Goal: Task Accomplishment & Management: Manage account settings

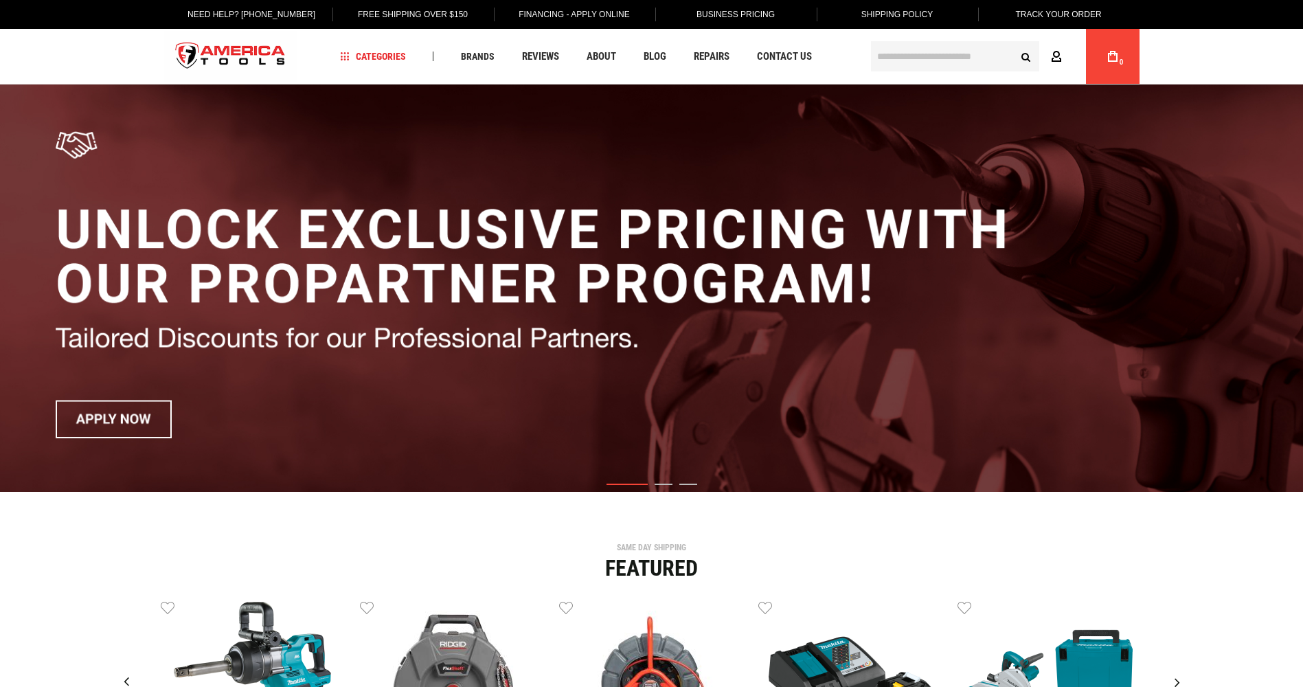
click at [1055, 56] on icon at bounding box center [1056, 57] width 11 height 13
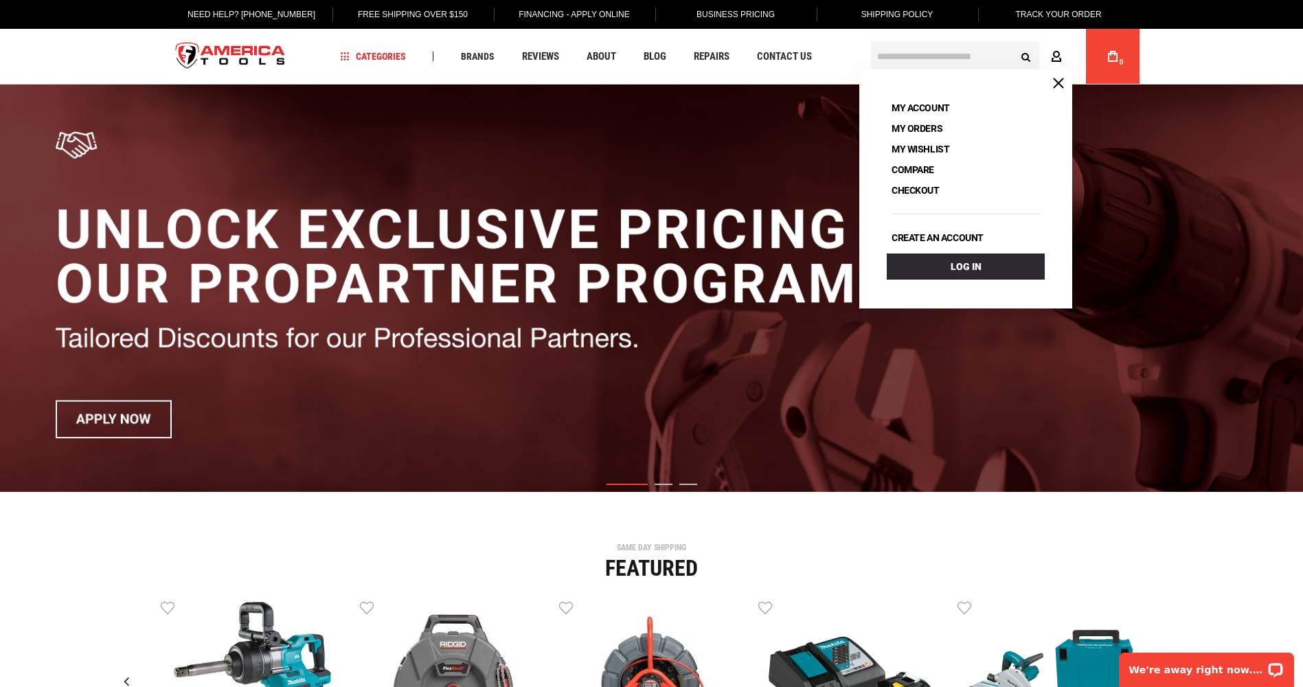
click at [1055, 56] on icon at bounding box center [1056, 57] width 11 height 13
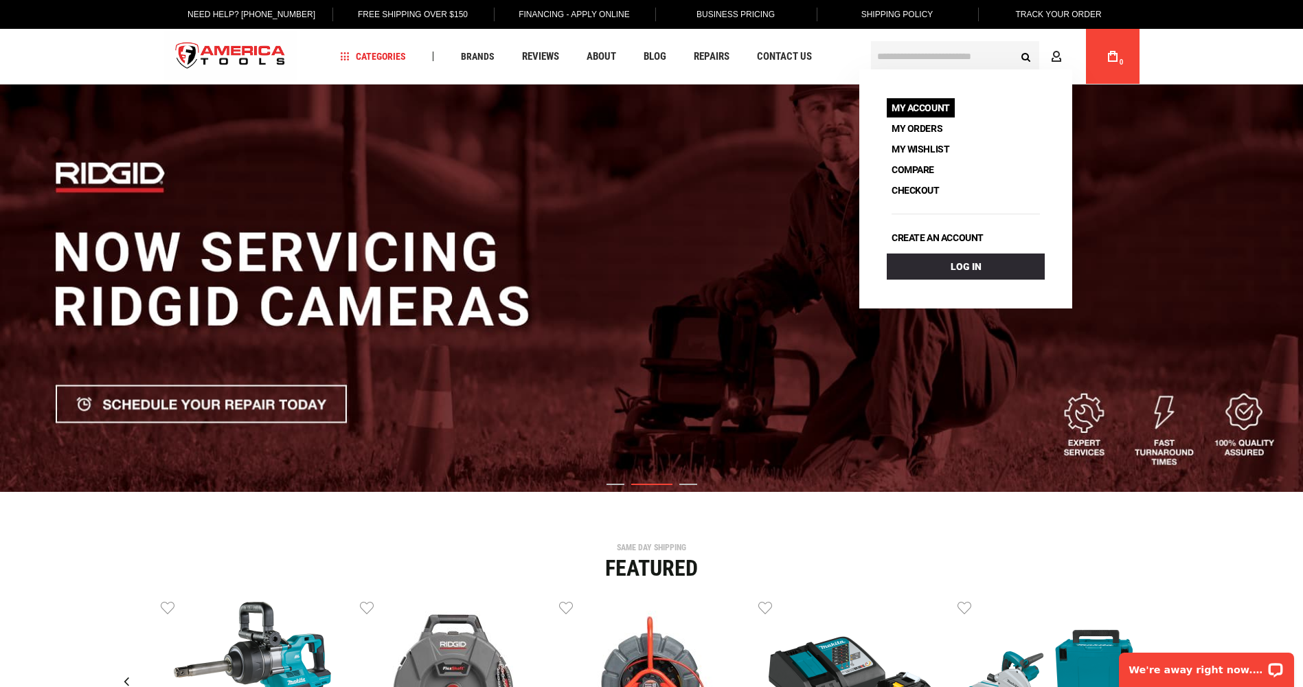
click at [941, 105] on link "My Account" at bounding box center [921, 107] width 68 height 19
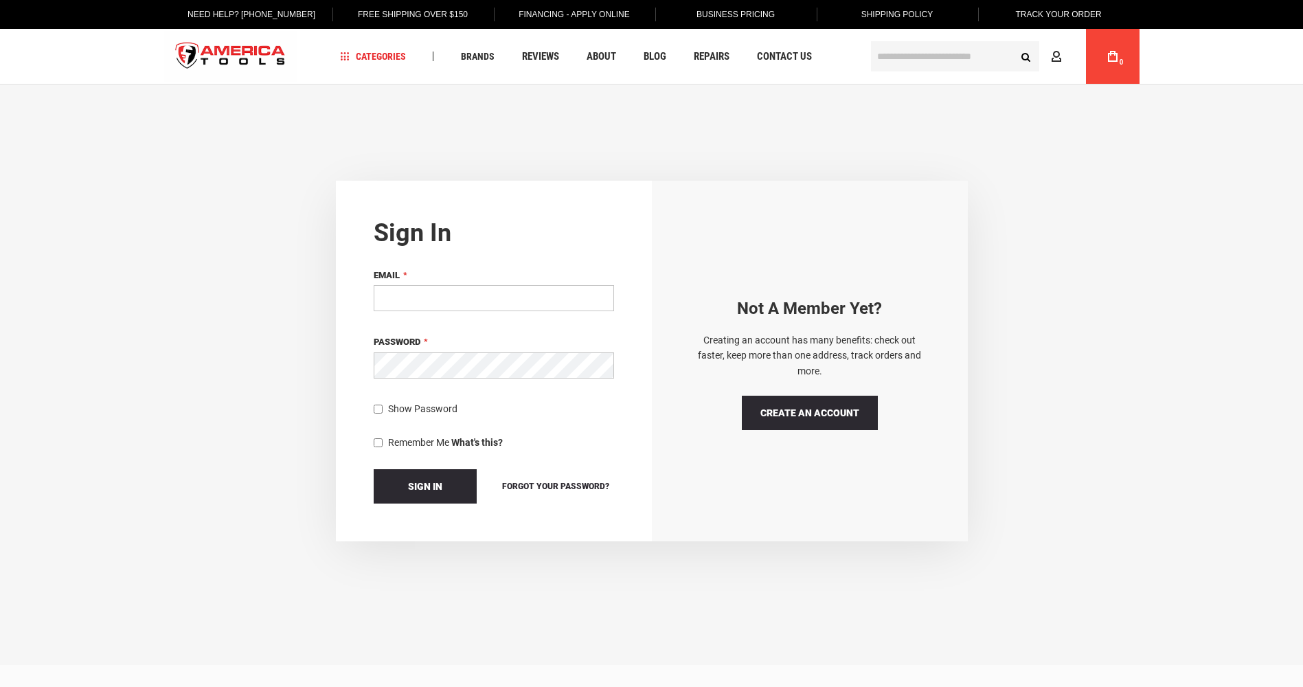
click at [504, 304] on input "Email" at bounding box center [494, 298] width 240 height 26
drag, startPoint x: 316, startPoint y: 300, endPoint x: 416, endPoint y: 304, distance: 100.4
click at [315, 302] on div "Sign in If you have an account, sign in with your email address. Email Password…" at bounding box center [652, 361] width 1276 height 361
click at [427, 304] on input "Email" at bounding box center [494, 298] width 240 height 26
click at [300, 369] on div "Sign in If you have an account, sign in with your email address. Email Password…" at bounding box center [652, 361] width 1276 height 361
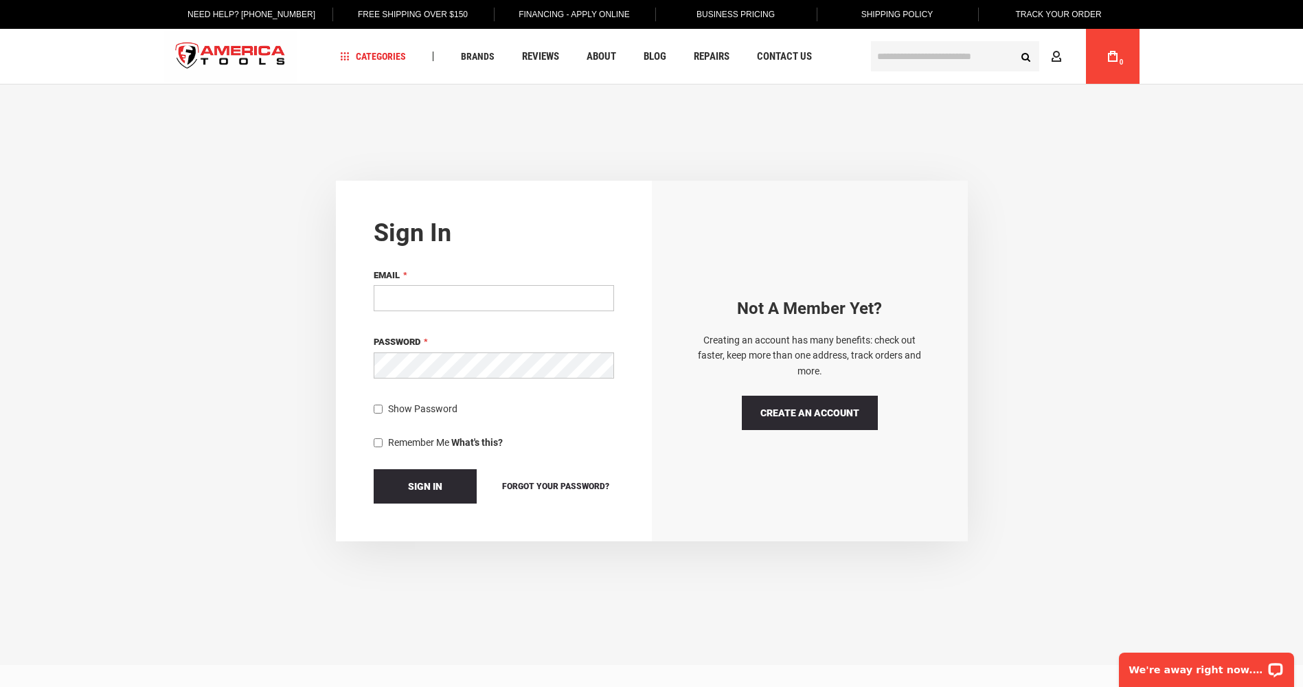
click at [434, 304] on input "Email" at bounding box center [494, 298] width 240 height 26
click at [1043, 303] on div "Sign in If you have an account, sign in with your email address. Email Password…" at bounding box center [652, 361] width 1276 height 361
